Goal: Find specific page/section: Find specific page/section

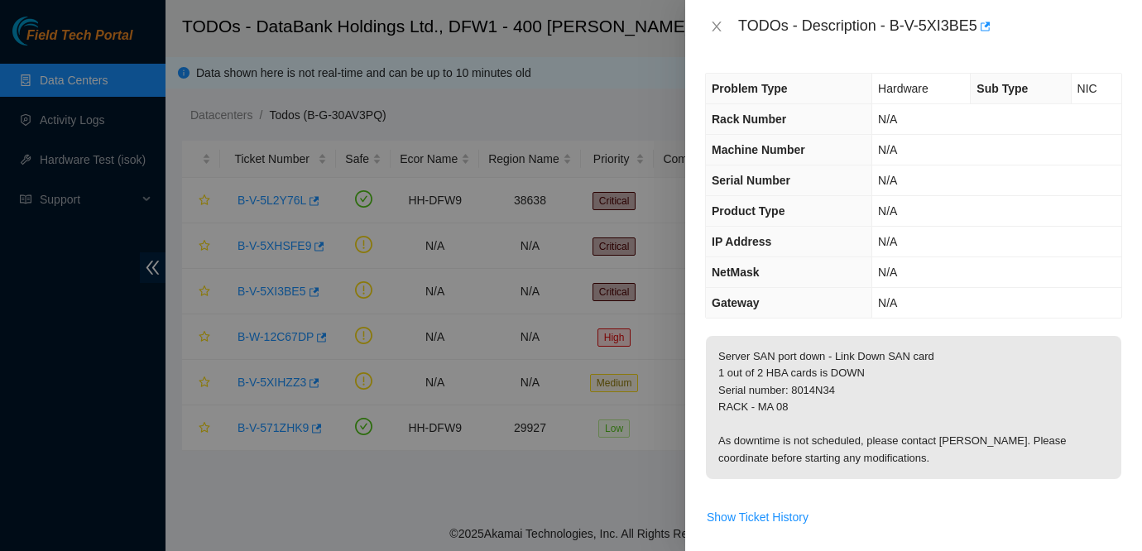
scroll to position [160, 0]
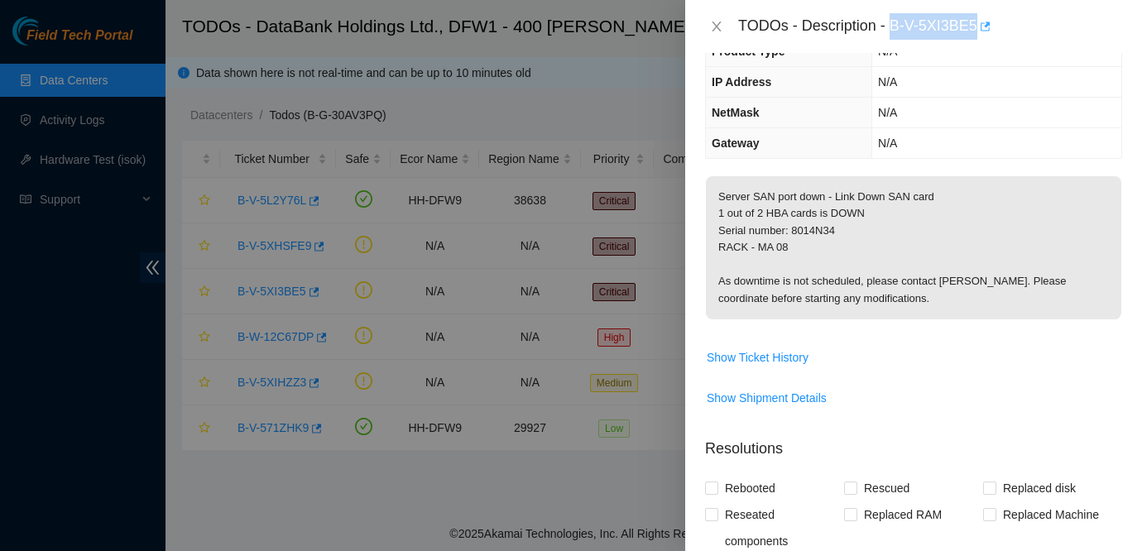
drag, startPoint x: 893, startPoint y: 22, endPoint x: 984, endPoint y: 26, distance: 91.1
click at [984, 26] on div "TODOs - Description - B-V-5XI3BE5" at bounding box center [930, 26] width 384 height 26
copy div "B-V-5XI3BE5"
click at [967, 213] on p "Server SAN port down - Link Down SAN card 1 out of 2 HBA cards is DOWN Serial n…" at bounding box center [913, 247] width 415 height 143
drag, startPoint x: 796, startPoint y: 230, endPoint x: 849, endPoint y: 228, distance: 53.0
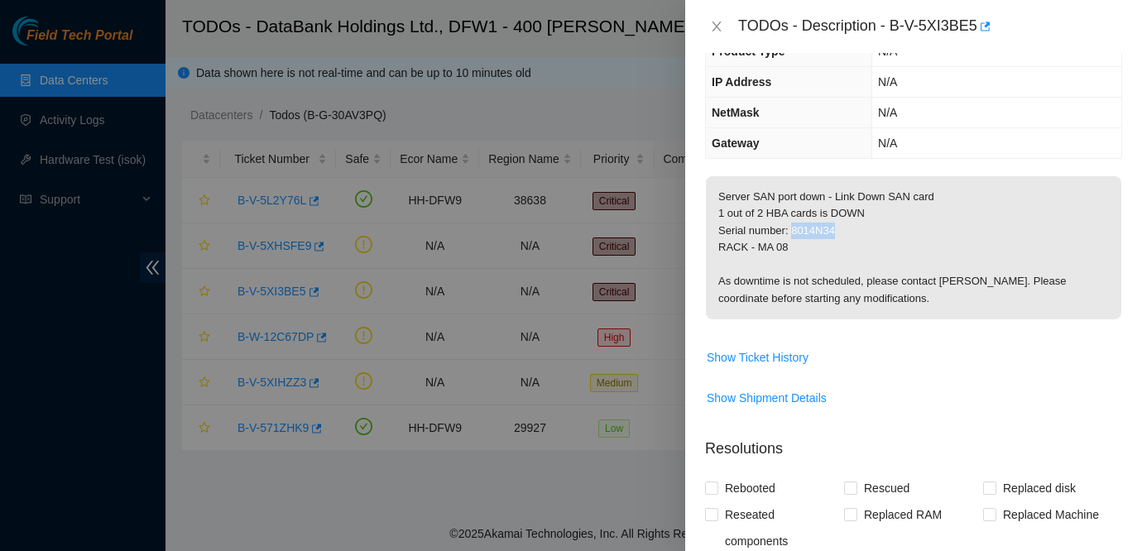
click at [849, 228] on p "Server SAN port down - Link Down SAN card 1 out of 2 HBA cards is DOWN Serial n…" at bounding box center [913, 247] width 415 height 143
copy p "8014N34"
click at [874, 267] on p "Server SAN port down - Link Down SAN card 1 out of 2 HBA cards is DOWN Serial n…" at bounding box center [913, 247] width 415 height 143
drag, startPoint x: 717, startPoint y: 245, endPoint x: 794, endPoint y: 244, distance: 76.9
click at [794, 244] on p "Server SAN port down - Link Down SAN card 1 out of 2 HBA cards is DOWN Serial n…" at bounding box center [913, 247] width 415 height 143
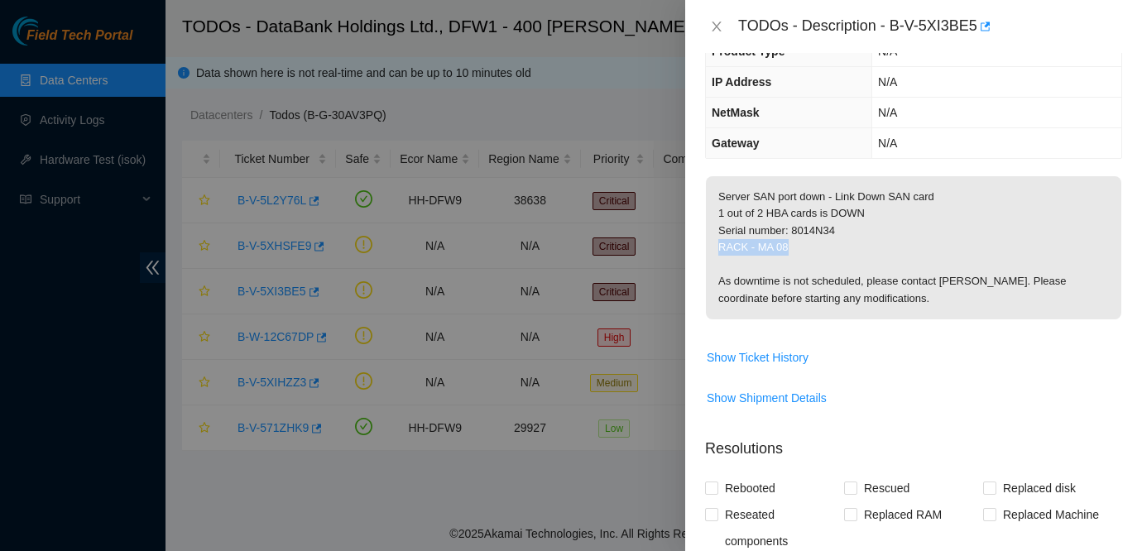
copy p "RACK - MA 08"
click at [918, 229] on p "Server SAN port down - Link Down SAN card 1 out of 2 HBA cards is DOWN Serial n…" at bounding box center [913, 247] width 415 height 143
click at [1064, 234] on p "Server SAN port down - Link Down SAN card 1 out of 2 HBA cards is DOWN Serial n…" at bounding box center [913, 247] width 415 height 143
click at [889, 270] on p "Server SAN port down - Link Down SAN card 1 out of 2 HBA cards is DOWN Serial n…" at bounding box center [913, 247] width 415 height 143
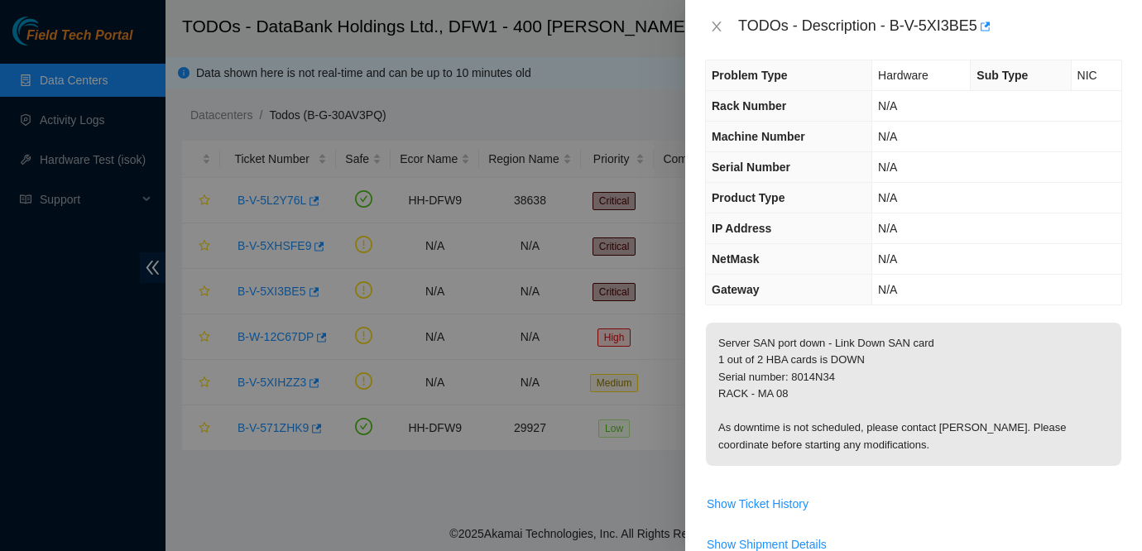
scroll to position [0, 0]
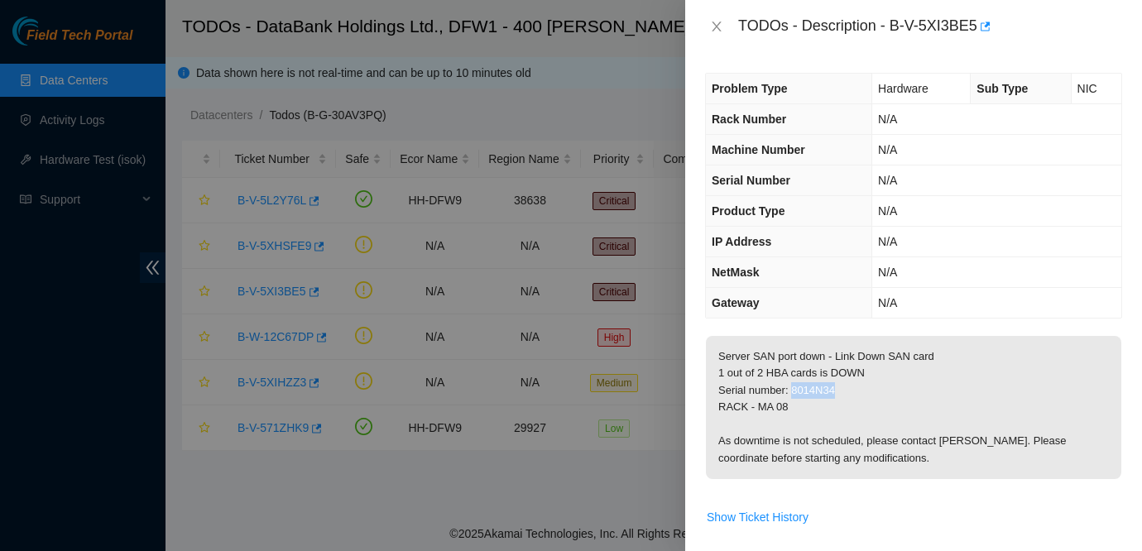
drag, startPoint x: 794, startPoint y: 390, endPoint x: 840, endPoint y: 390, distance: 45.5
click at [840, 390] on p "Server SAN port down - Link Down SAN card 1 out of 2 HBA cards is DOWN Serial n…" at bounding box center [913, 407] width 415 height 143
copy p "8014N34"
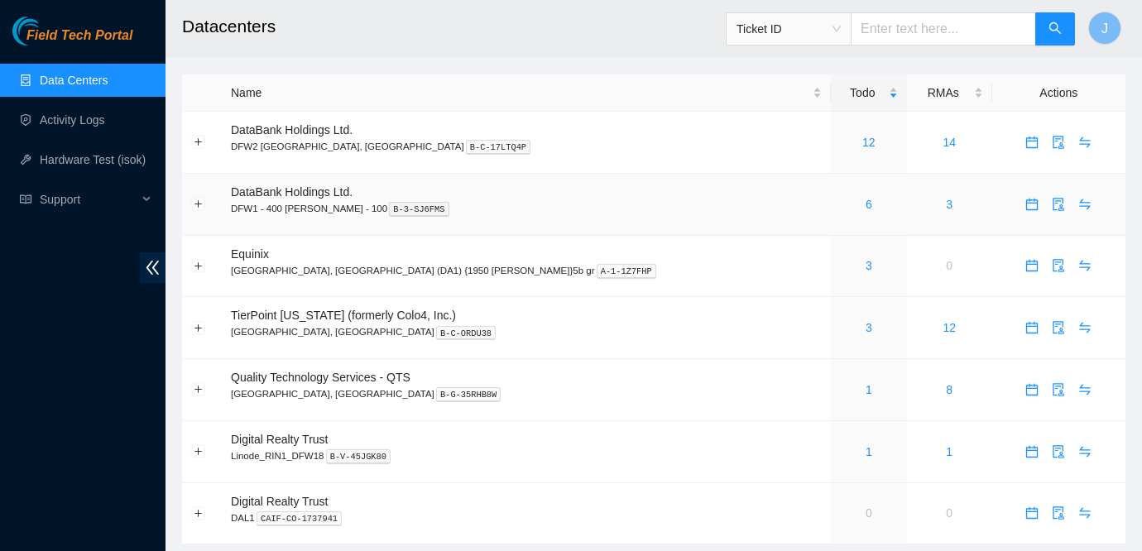
click at [840, 206] on div "6" at bounding box center [869, 204] width 58 height 18
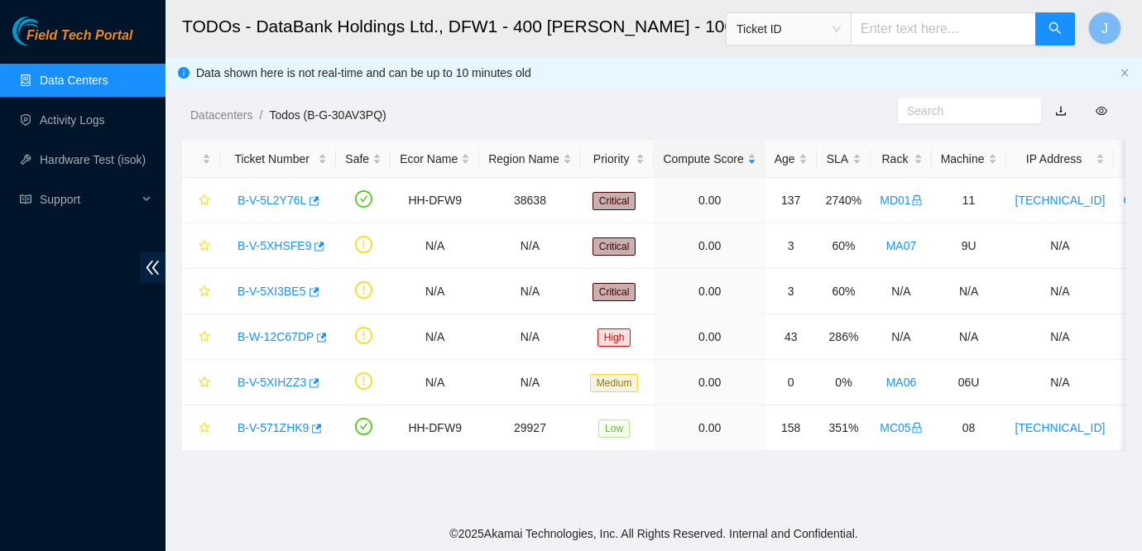
click at [108, 83] on link "Data Centers" at bounding box center [74, 80] width 68 height 13
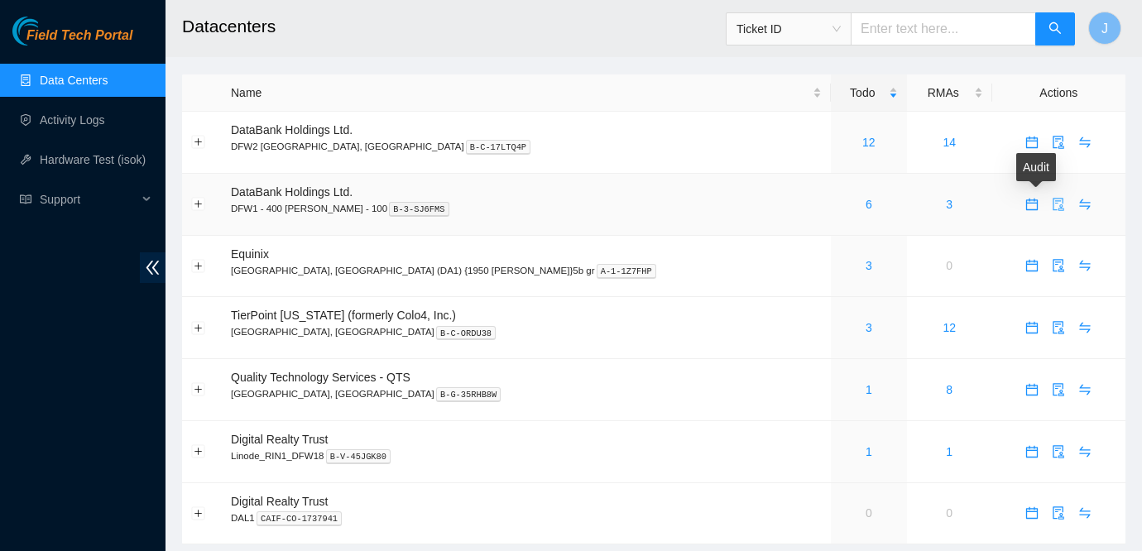
click at [1052, 204] on icon "audit" at bounding box center [1058, 204] width 13 height 13
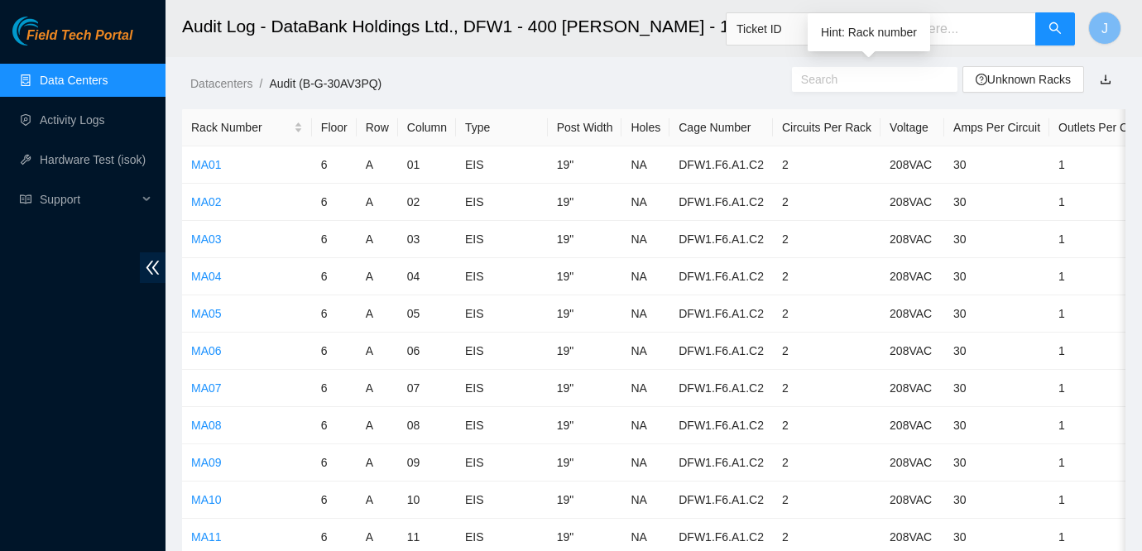
click at [831, 83] on input "text" at bounding box center [868, 79] width 134 height 18
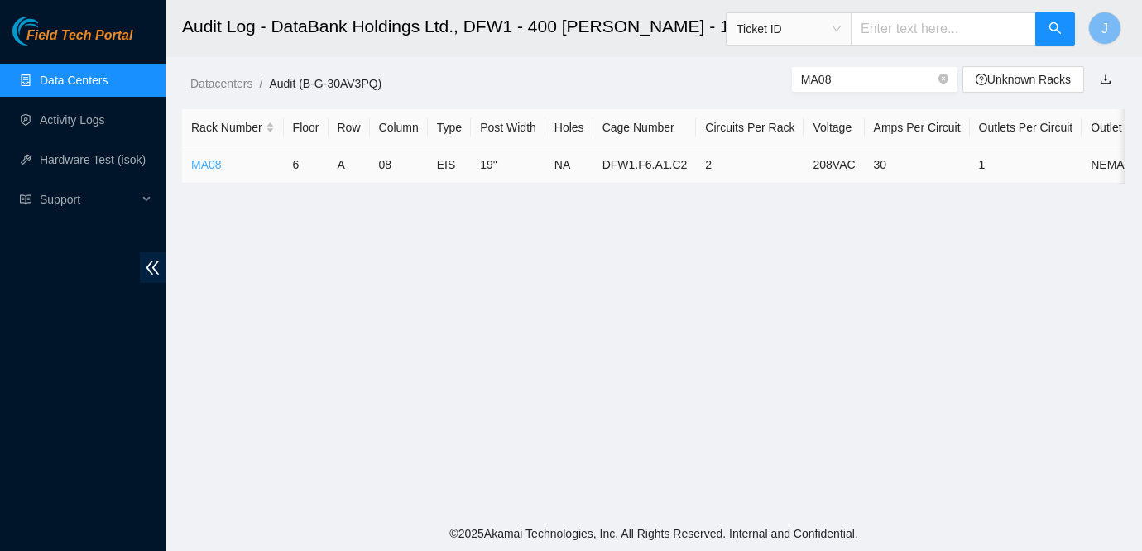
type input "MA08"
click at [205, 160] on link "MA08" at bounding box center [206, 164] width 31 height 13
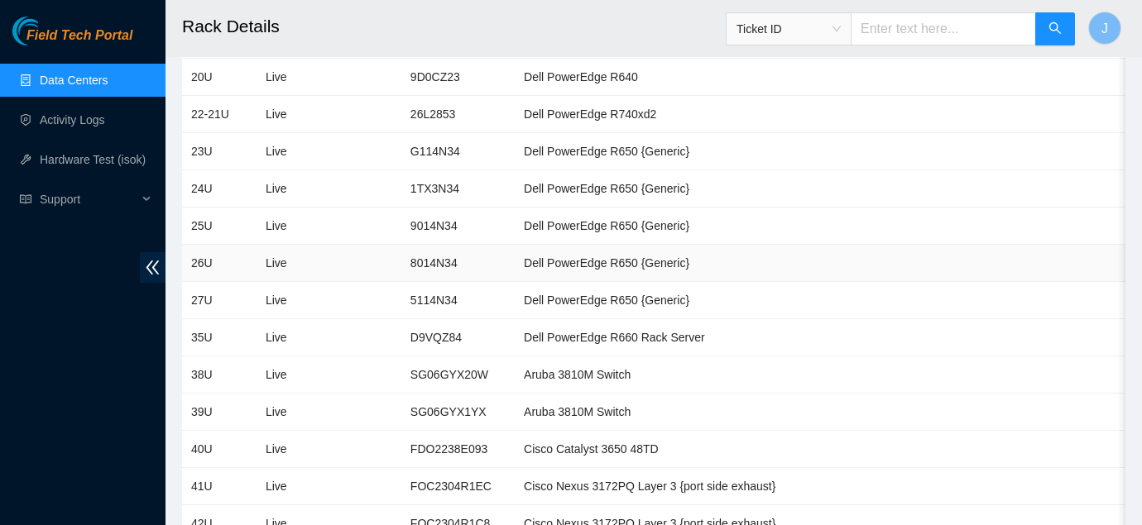
click at [393, 275] on td at bounding box center [360, 263] width 81 height 37
click at [389, 256] on td at bounding box center [360, 263] width 81 height 37
click at [229, 262] on td "26U" at bounding box center [219, 263] width 74 height 37
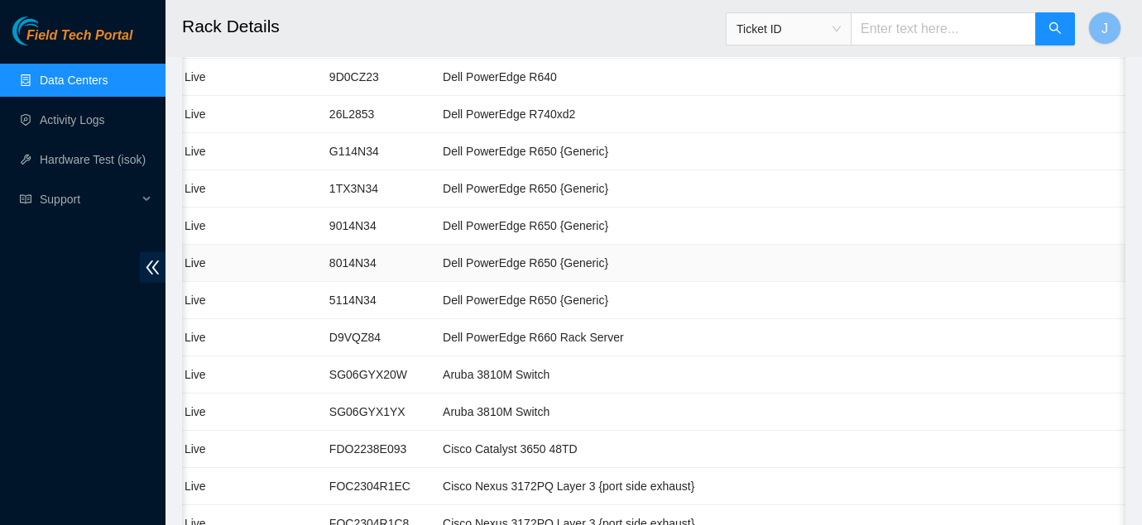
scroll to position [0, 151]
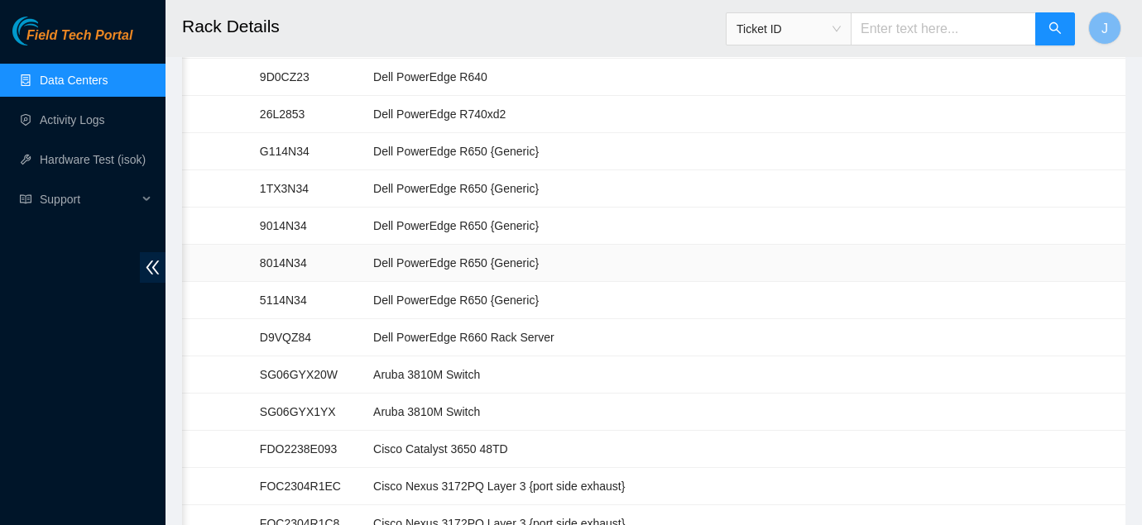
click at [570, 261] on td "Dell PowerEdge R650 {Generic}" at bounding box center [554, 263] width 380 height 37
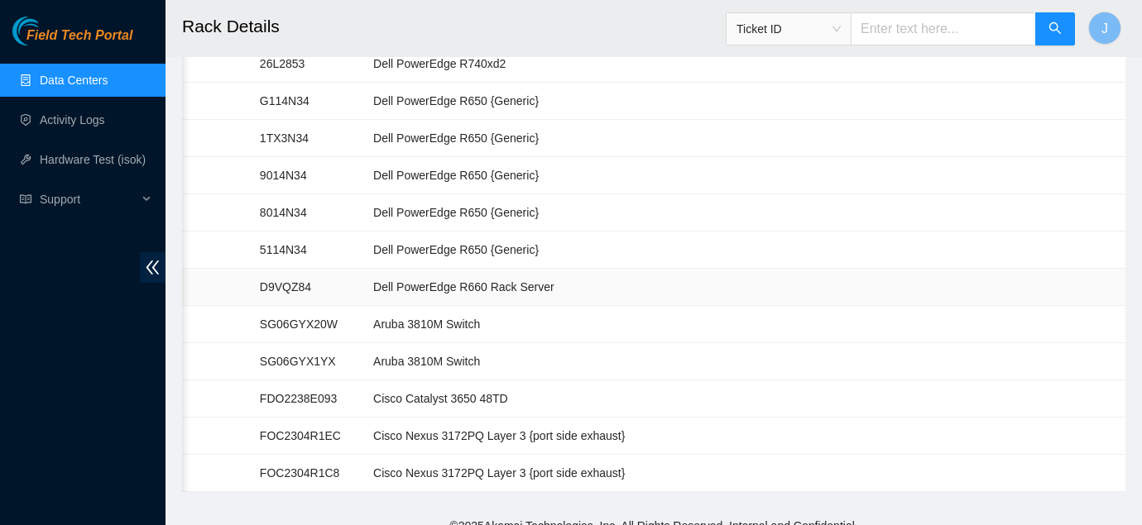
scroll to position [697, 0]
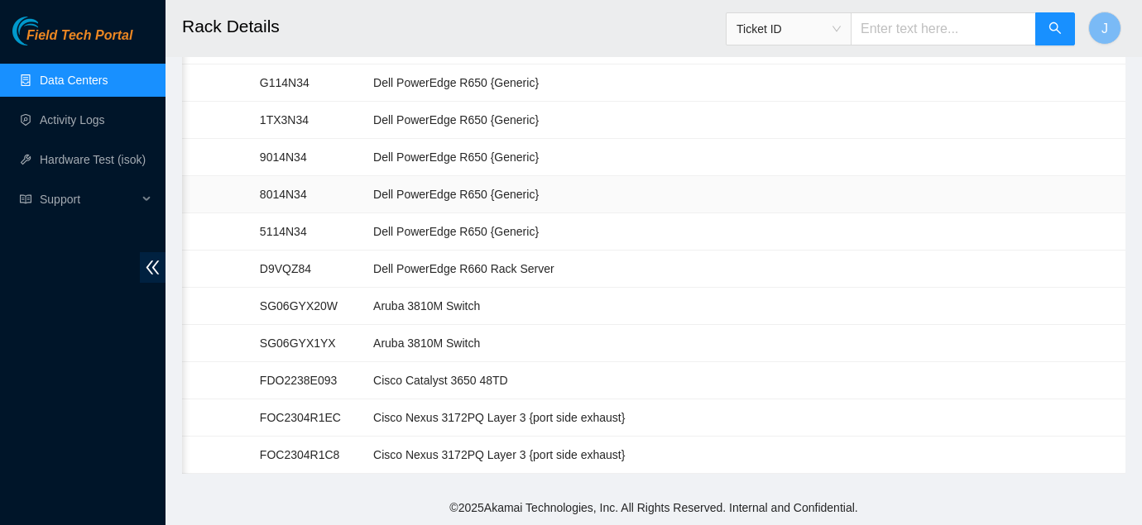
click at [491, 189] on td "Dell PowerEdge R650 {Generic}" at bounding box center [554, 194] width 380 height 37
click at [744, 210] on td at bounding box center [800, 194] width 112 height 37
click at [855, 197] on td at bounding box center [891, 194] width 73 height 37
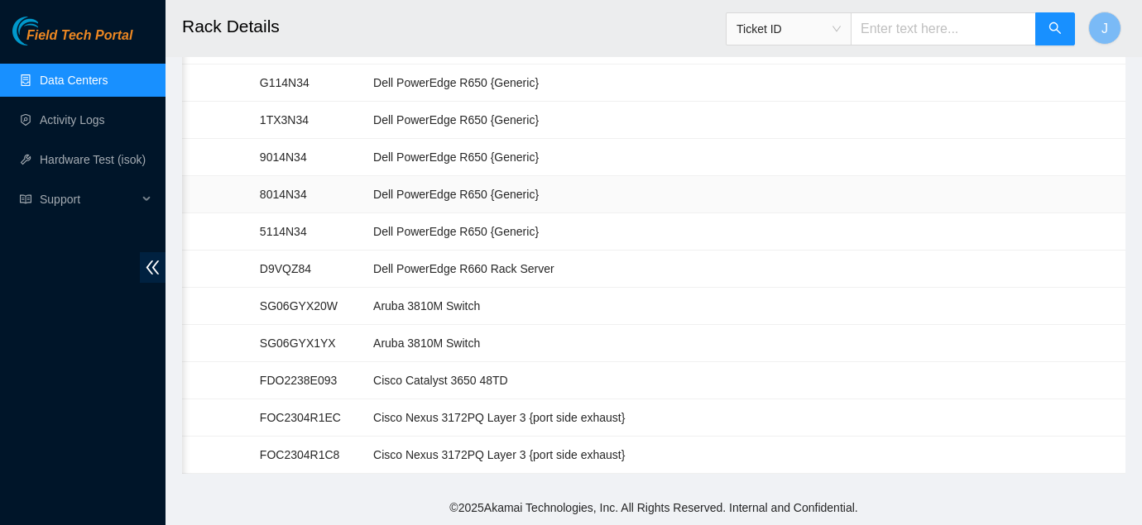
click at [855, 197] on td at bounding box center [891, 194] width 73 height 37
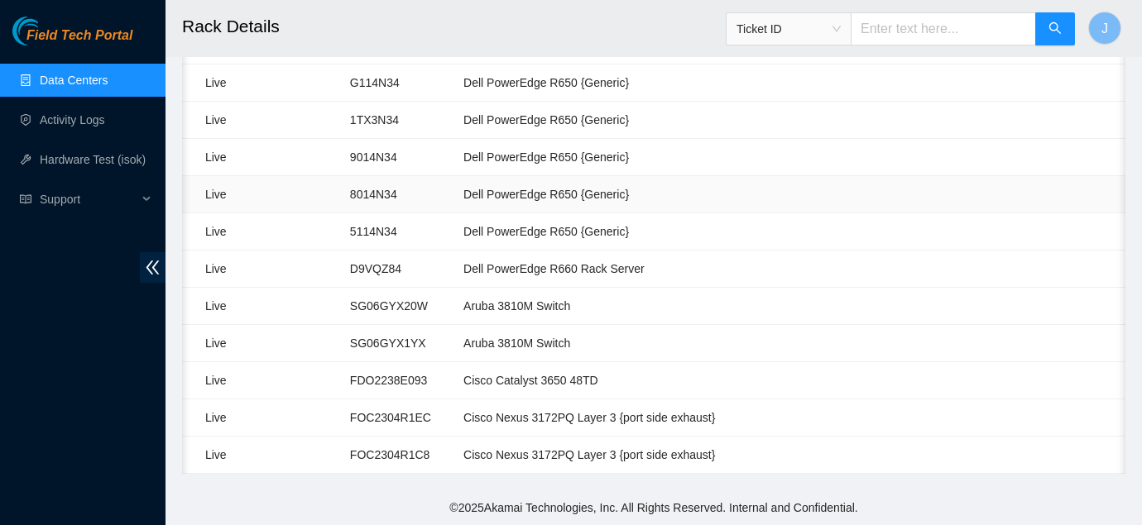
scroll to position [0, 0]
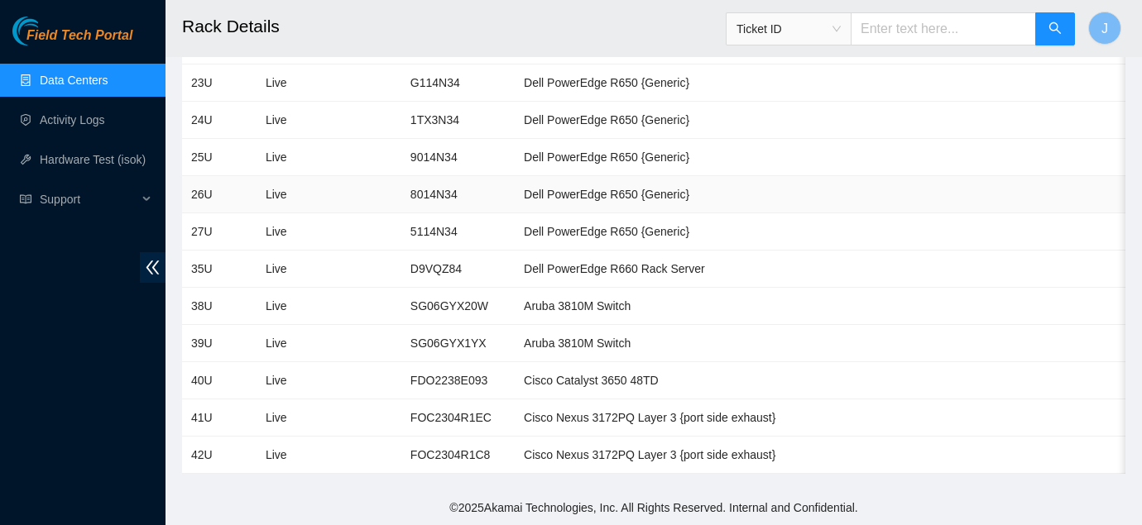
click at [260, 199] on td "Live" at bounding box center [288, 194] width 64 height 37
click at [204, 196] on td "26U" at bounding box center [219, 194] width 74 height 37
